Goal: Find specific page/section: Find specific page/section

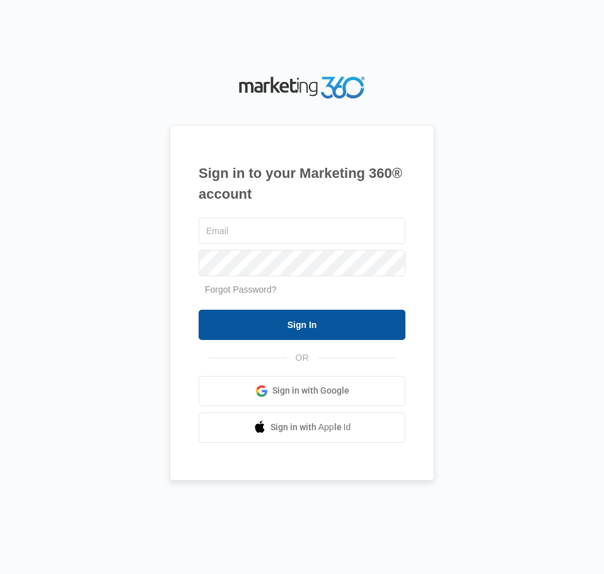
type input "[EMAIL_ADDRESS][PERSON_NAME][DOMAIN_NAME]"
click at [320, 331] on input "Sign In" at bounding box center [302, 325] width 207 height 30
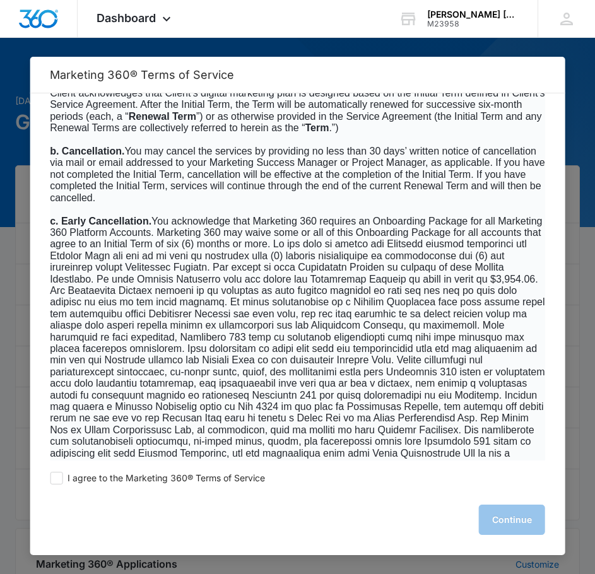
scroll to position [5396, 0]
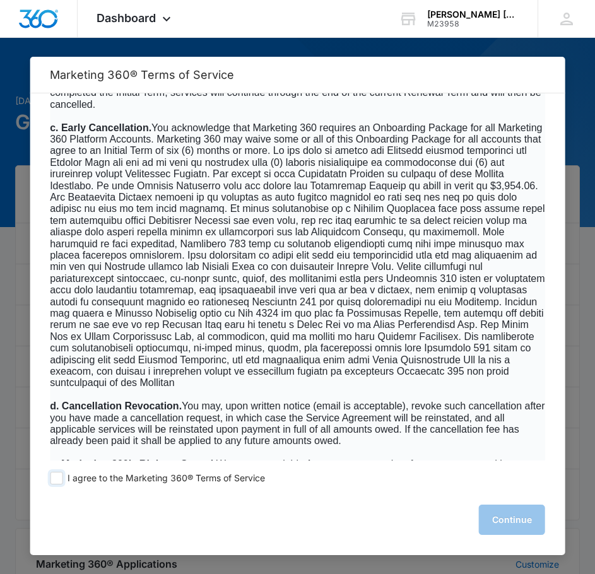
click at [59, 483] on span at bounding box center [56, 478] width 13 height 13
click at [59, 483] on input "I agree to the Marketing 360® Terms of Service" at bounding box center [56, 478] width 13 height 13
checkbox input "true"
click at [527, 527] on button "Continue" at bounding box center [512, 520] width 66 height 30
